Goal: Task Accomplishment & Management: Manage account settings

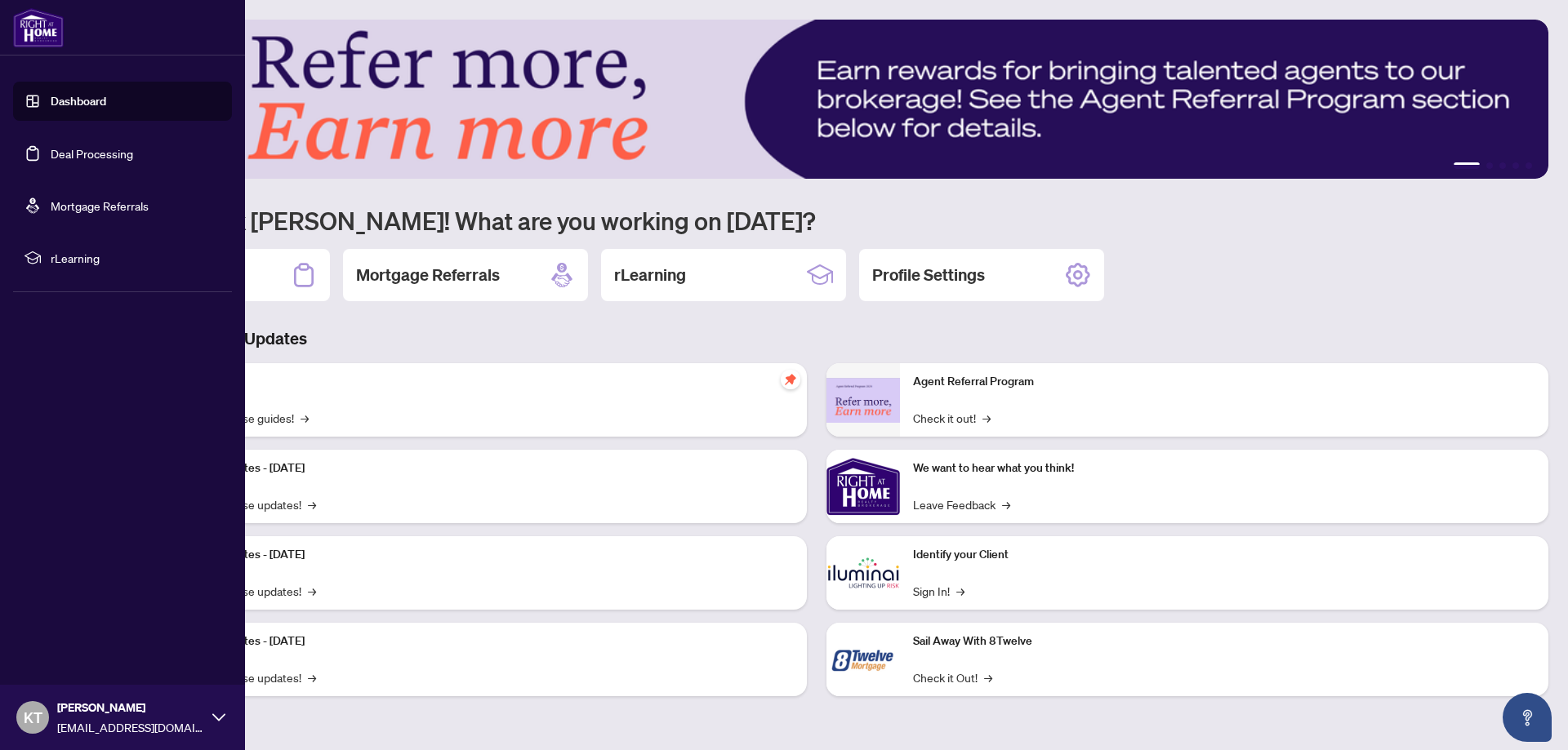
click at [102, 153] on link "Deal Processing" at bounding box center [91, 153] width 83 height 15
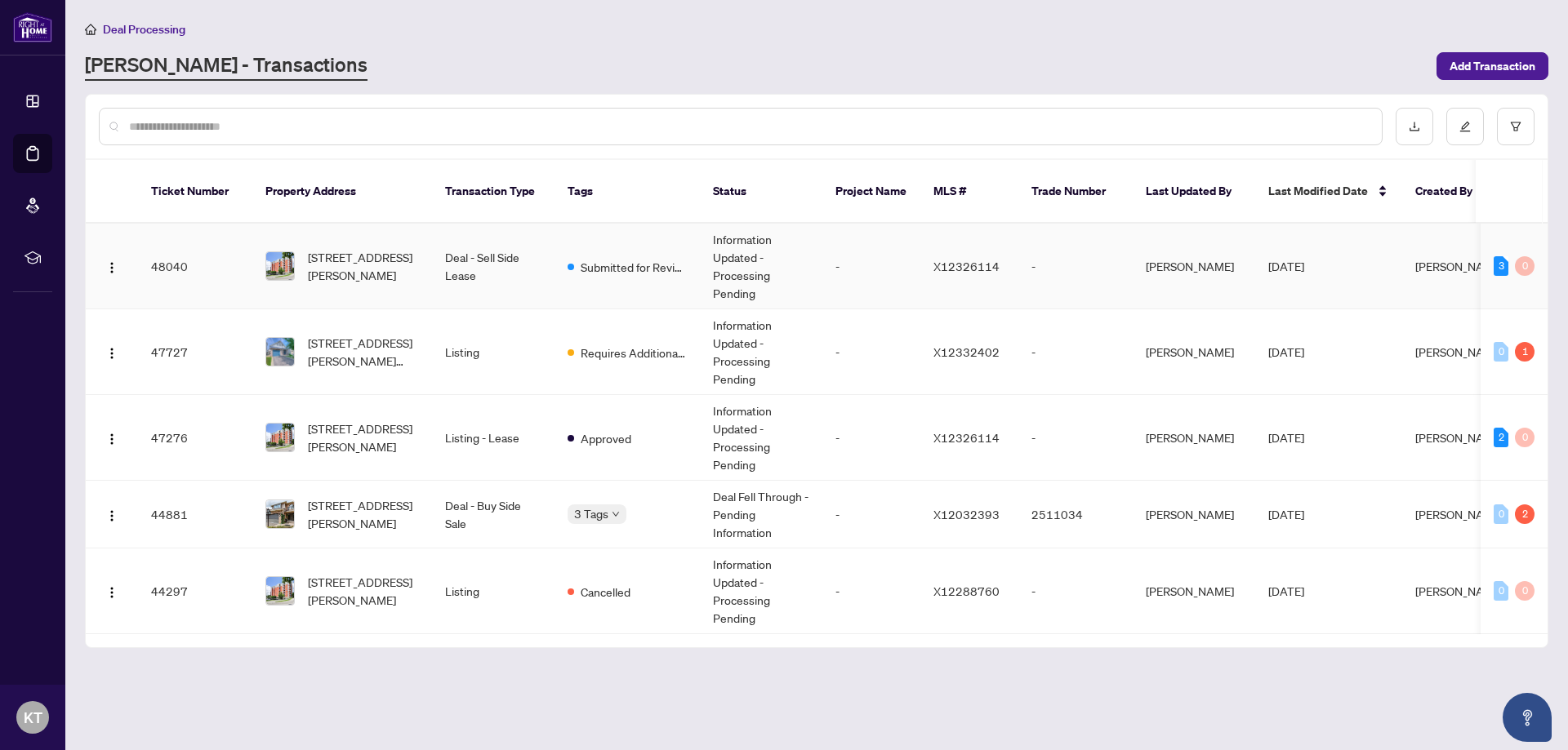
click at [328, 227] on td "[STREET_ADDRESS][PERSON_NAME]" at bounding box center [342, 266] width 179 height 86
